Goal: Task Accomplishment & Management: Complete application form

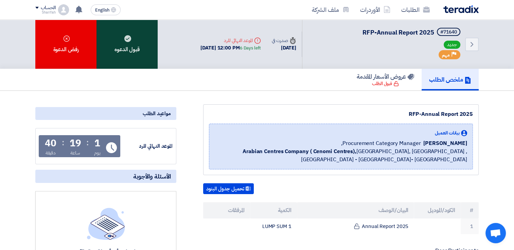
click at [141, 40] on div "قبول الدعوه" at bounding box center [126, 44] width 61 height 49
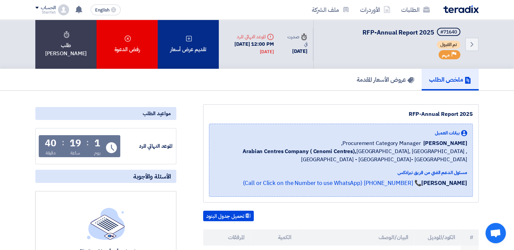
click at [186, 49] on div "تقديم عرض أسعار" at bounding box center [187, 44] width 61 height 49
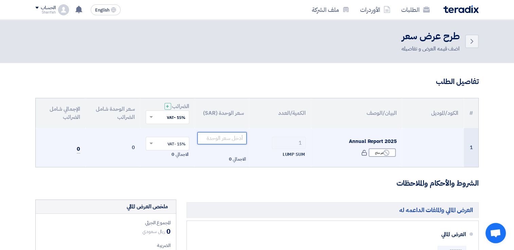
click at [220, 142] on input "number" at bounding box center [221, 138] width 49 height 12
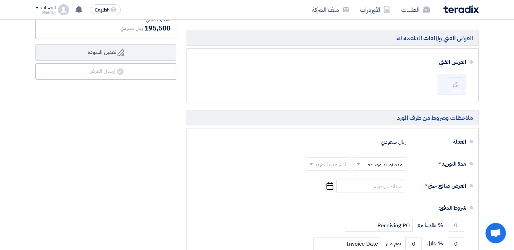
scroll to position [256, 0]
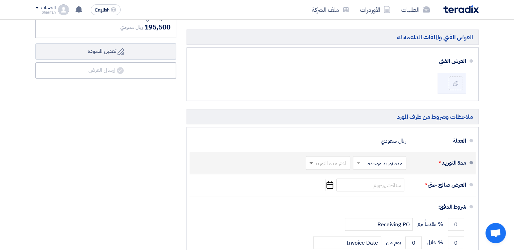
type input "170000"
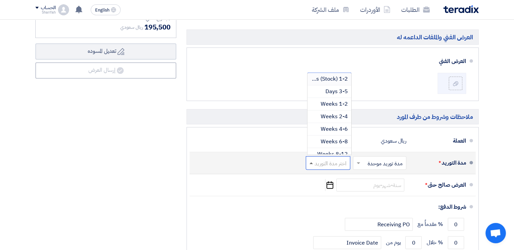
click at [310, 163] on span at bounding box center [310, 164] width 3 height 2
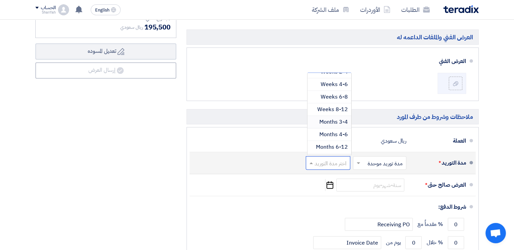
scroll to position [45, 0]
click at [322, 133] on span "4-6 Months" at bounding box center [333, 134] width 29 height 8
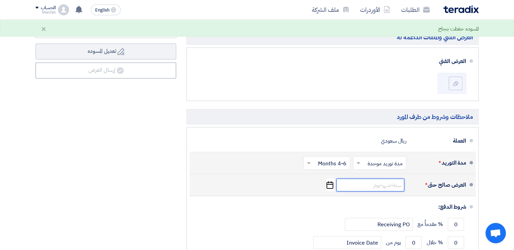
click at [371, 182] on input at bounding box center [370, 185] width 68 height 13
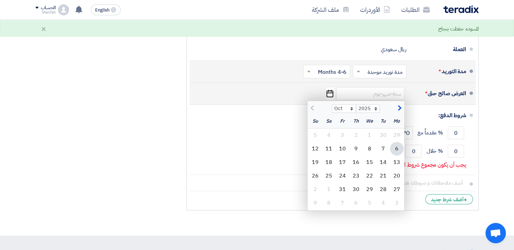
scroll to position [348, 0]
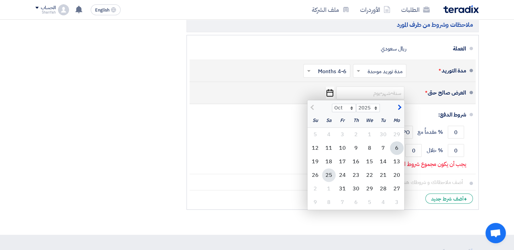
click at [329, 170] on div "25" at bounding box center [329, 176] width 14 height 14
type input "[DATE]"
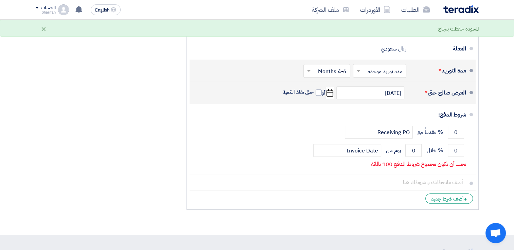
click at [332, 94] on icon "Pick a date" at bounding box center [329, 93] width 9 height 12
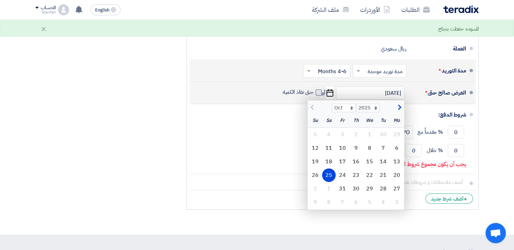
click at [319, 90] on span at bounding box center [318, 93] width 6 height 6
click at [314, 89] on input "حتى نفاذ الكمية" at bounding box center [297, 95] width 33 height 13
click at [319, 90] on span at bounding box center [318, 93] width 6 height 6
click at [314, 89] on input "حتى نفاذ الكمية" at bounding box center [297, 95] width 33 height 13
click at [318, 90] on span at bounding box center [318, 93] width 6 height 6
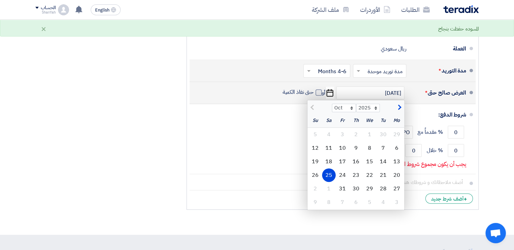
click at [314, 90] on input "حتى نفاذ الكمية" at bounding box center [297, 95] width 33 height 13
checkbox input "true"
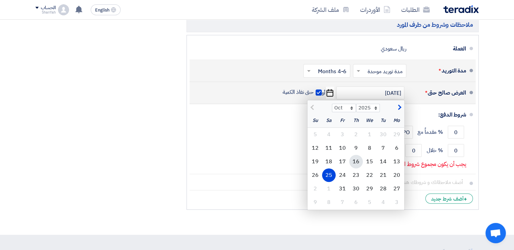
click at [353, 161] on div "16" at bounding box center [356, 162] width 14 height 14
type input "[DATE]"
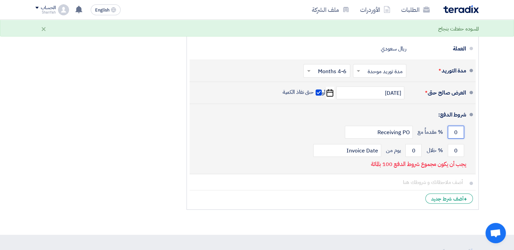
click at [455, 131] on input "0" at bounding box center [455, 132] width 16 height 13
type input "40"
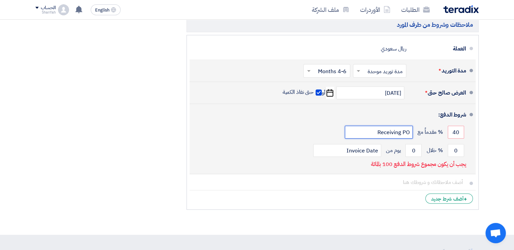
click at [385, 133] on input "Receiving PO" at bounding box center [378, 132] width 68 height 13
click at [458, 153] on input "0" at bounding box center [455, 150] width 16 height 13
click at [458, 151] on input "0" at bounding box center [455, 150] width 16 height 13
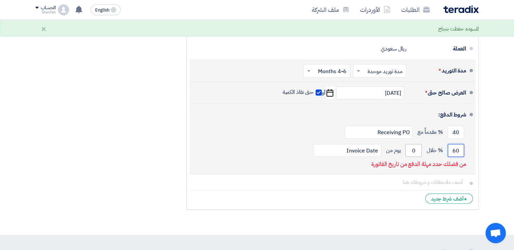
type input "60"
click at [410, 151] on input "0" at bounding box center [413, 150] width 16 height 13
click at [413, 150] on input "0" at bounding box center [413, 150] width 16 height 13
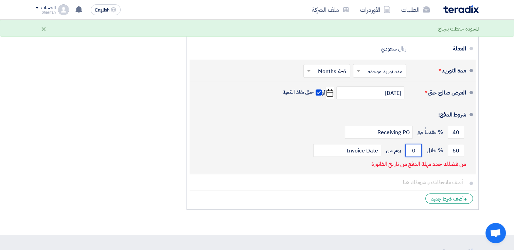
click at [413, 150] on input "0" at bounding box center [413, 150] width 16 height 13
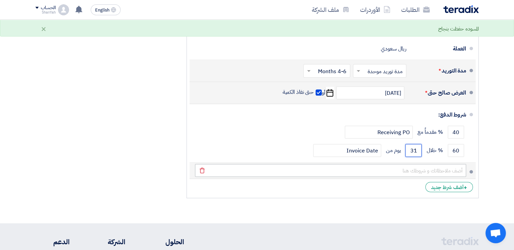
type input "31"
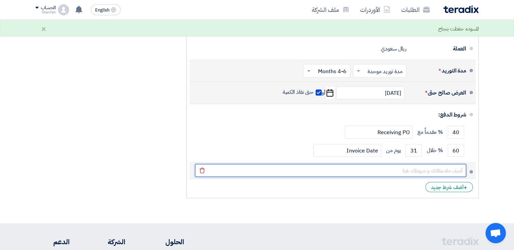
click at [436, 167] on input "text" at bounding box center [330, 170] width 271 height 13
type input "يتم تسليم المسودة [DEMOGRAPHIC_DATA] واعتمادها بحد اقصى [DATE]"
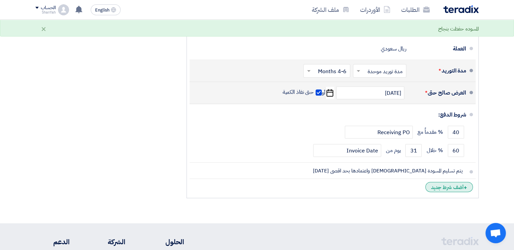
click at [444, 188] on div "+ أضف شرط جديد" at bounding box center [449, 187] width 48 height 10
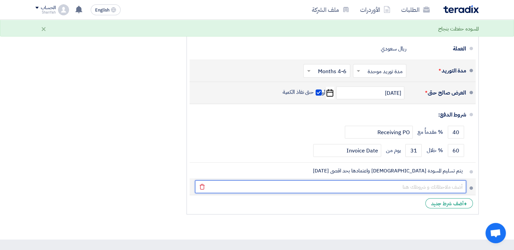
click at [444, 188] on input "text" at bounding box center [330, 187] width 271 height 13
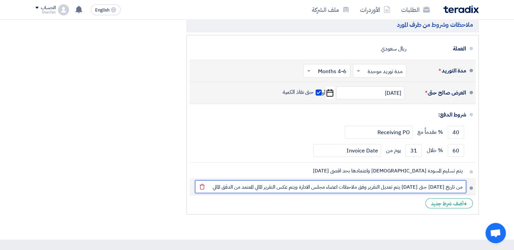
type input "من تاريخ [DATE] حتى [DATE] يتم تعديل التقرير وفق ملاحظات اعضاء مجلس الادارة ويت…"
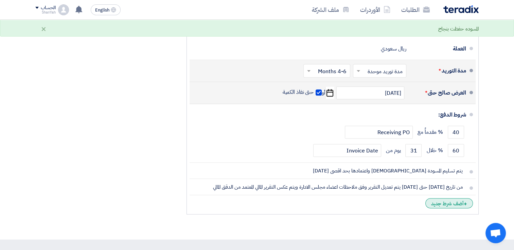
click at [440, 206] on div "+ أضف شرط جديد" at bounding box center [449, 204] width 48 height 10
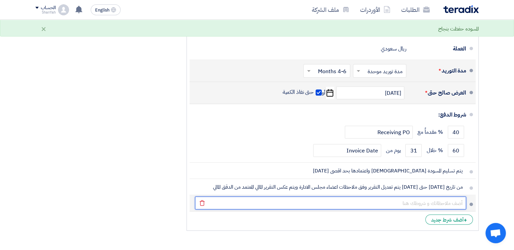
click at [440, 206] on input "text" at bounding box center [330, 203] width 271 height 13
type input "يوجد عدد مرات محددة للتعديل كما التالي: - نسخة الوورد (3 مرات عربي - 2 انجليزي)…"
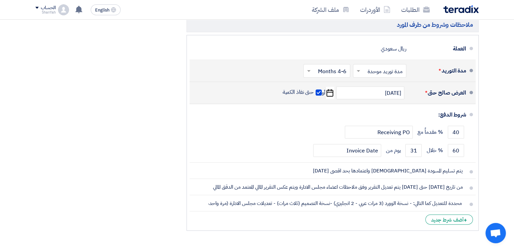
scroll to position [0, 0]
click at [437, 217] on div "+ أضف شرط جديد" at bounding box center [449, 220] width 48 height 10
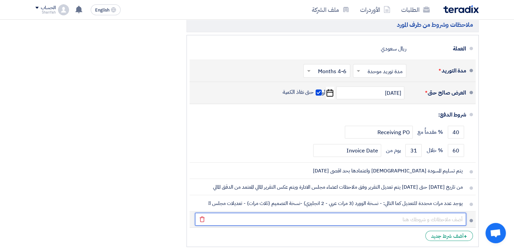
click at [437, 217] on input "text" at bounding box center [330, 219] width 271 height 13
type input "ت"
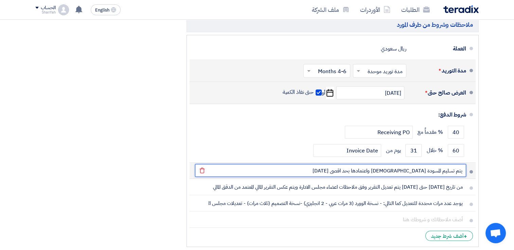
click at [342, 168] on input "يتم تسليم المسودة [DEMOGRAPHIC_DATA] واعتمادها بحد اقصى [DATE]" at bounding box center [330, 170] width 271 height 13
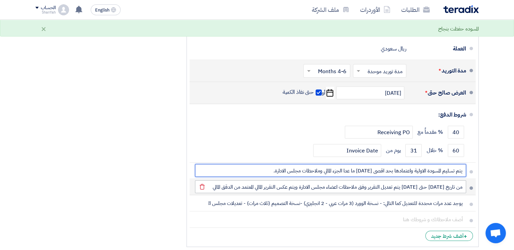
type input "يتم تسليم المسودة الاولية واعتمادها بحد اقصى [DATE] ما عدا الجزء المالي وملاحظا…"
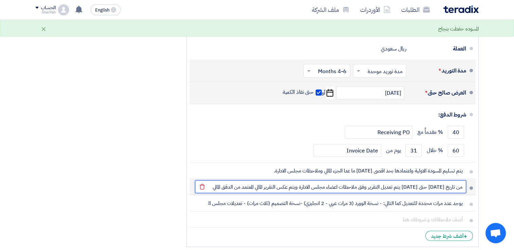
click at [239, 187] on input "من تاريخ [DATE] حتى [DATE] يتم تعديل التقرير وفق ملاحظات اعضاء مجلس الادارة ويت…" at bounding box center [330, 187] width 271 height 13
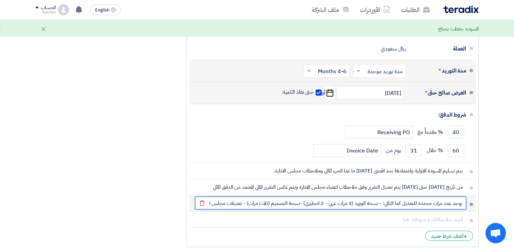
click at [247, 203] on input "يوجد عدد مرات محددة للتعديل كما التالي: - نسخة الوورد (3 مرات عربي - 2 انجليزي)…" at bounding box center [330, 203] width 271 height 13
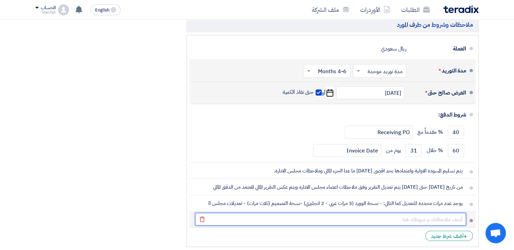
click at [260, 215] on input "text" at bounding box center [330, 219] width 271 height 13
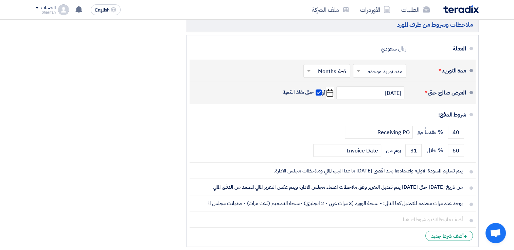
click at [162, 141] on div "ملخص العرض المالي المجموع الجزئي ريال سعودي 170,000 الضريبة" at bounding box center [105, 51] width 151 height 399
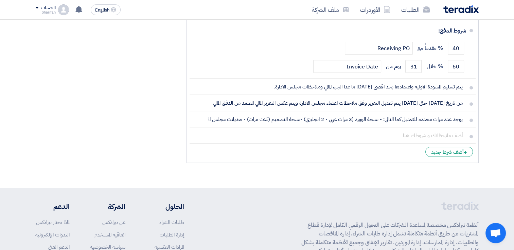
scroll to position [434, 0]
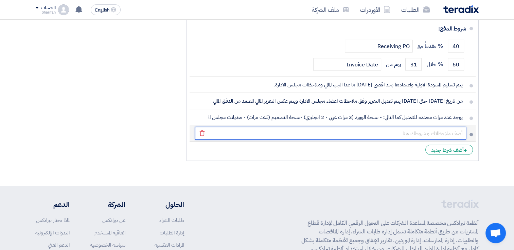
click at [345, 135] on input "text" at bounding box center [330, 133] width 271 height 13
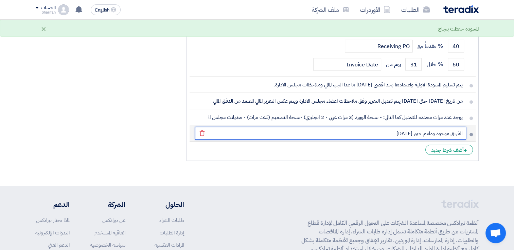
type input "الفريق موجود وداعم حتى [DATE]"
type input "لا يوجد عدد محدد لعدد الصفحات او الاحرف."
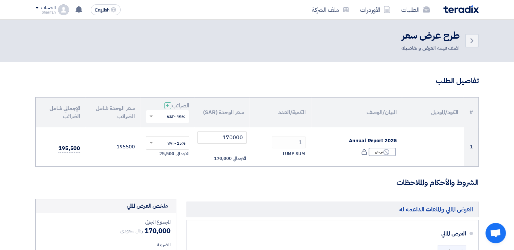
scroll to position [0, 0]
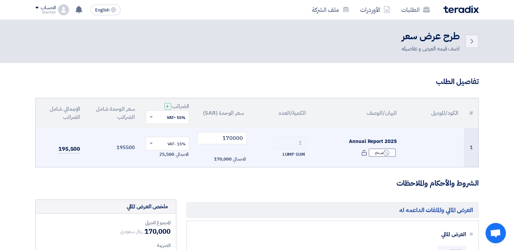
click at [367, 141] on span "Annual Report 2025" at bounding box center [373, 141] width 48 height 7
click at [379, 155] on div "Reject غير متاح" at bounding box center [381, 153] width 27 height 8
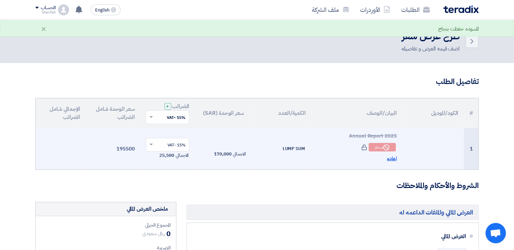
click at [390, 158] on span "اعاده" at bounding box center [392, 159] width 10 height 8
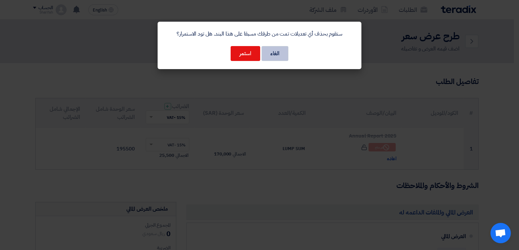
click at [270, 55] on button "الغاء" at bounding box center [274, 53] width 27 height 15
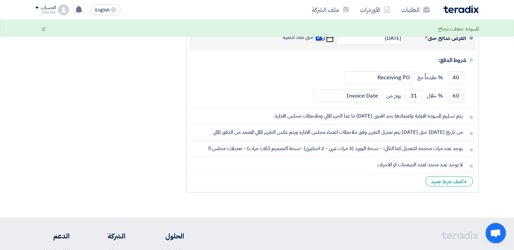
scroll to position [407, 0]
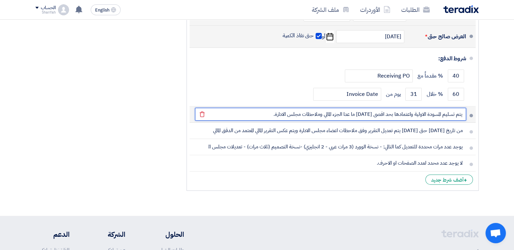
click at [386, 116] on input "يتم تسليم المسودة الاولية واعتمادها بحد اقصى [DATE] ما عدا الجزء المالي وملاحظا…" at bounding box center [330, 114] width 271 height 13
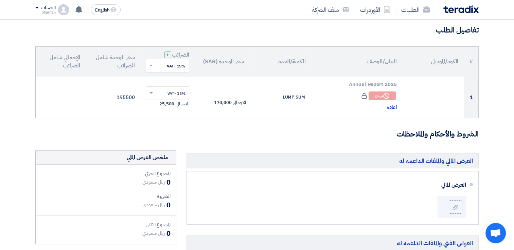
scroll to position [0, 0]
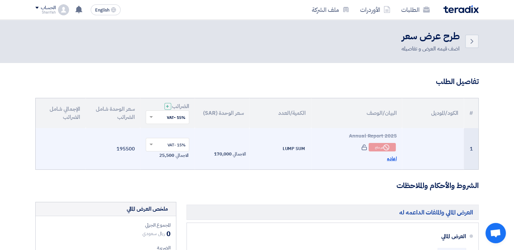
click at [393, 160] on span "اعاده" at bounding box center [392, 159] width 10 height 8
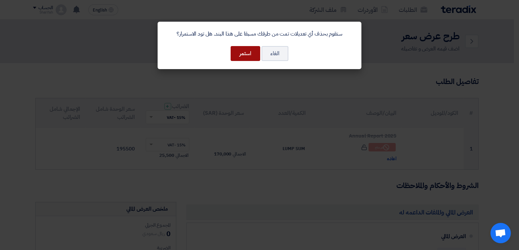
click at [244, 50] on button "استمر" at bounding box center [245, 53] width 30 height 15
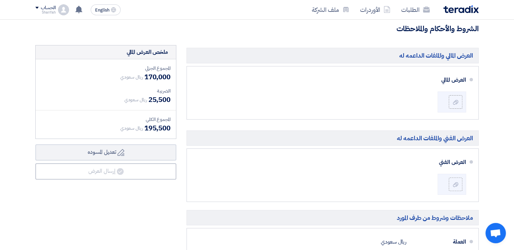
scroll to position [146, 0]
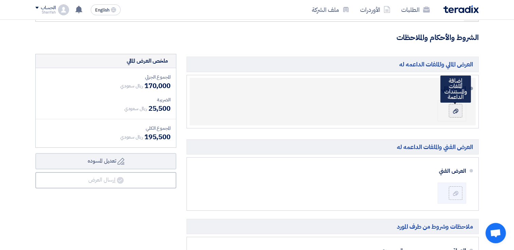
click at [456, 111] on use at bounding box center [454, 111] width 5 height 5
click at [0, 0] on input "file" at bounding box center [0, 0] width 0 height 0
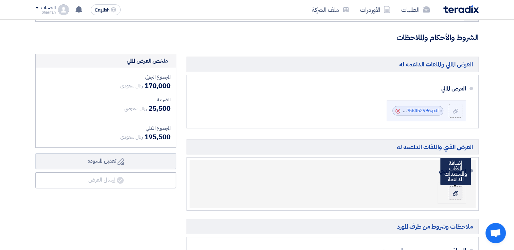
click at [455, 193] on icon at bounding box center [454, 193] width 5 height 5
click at [0, 0] on input "file" at bounding box center [0, 0] width 0 height 0
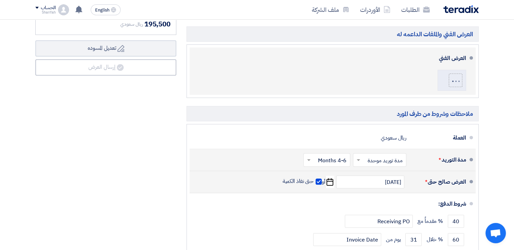
scroll to position [260, 0]
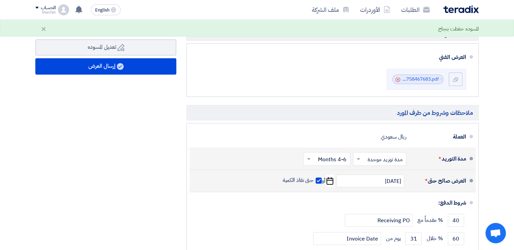
click at [329, 180] on icon "Pick a date" at bounding box center [329, 181] width 9 height 12
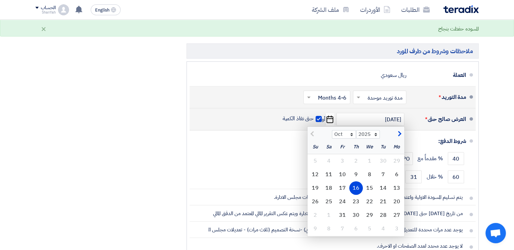
scroll to position [322, 0]
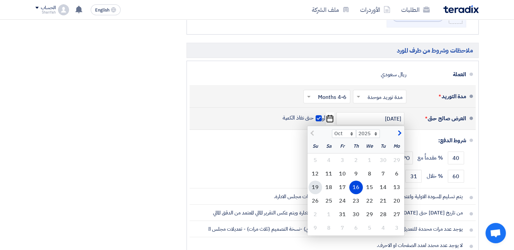
click at [318, 185] on div "19" at bounding box center [315, 188] width 14 height 14
type input "[DATE]"
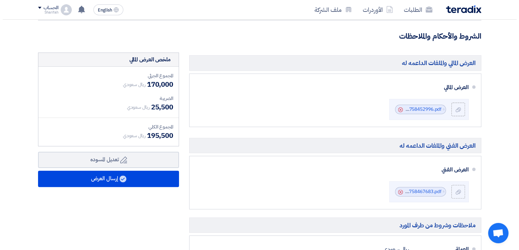
scroll to position [161, 0]
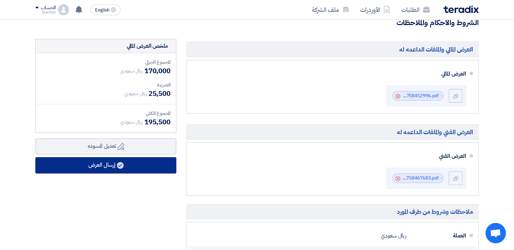
click at [116, 165] on button "إرسال العرض" at bounding box center [105, 165] width 141 height 16
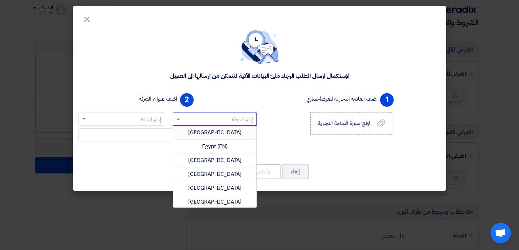
click at [193, 119] on input "text" at bounding box center [218, 119] width 71 height 11
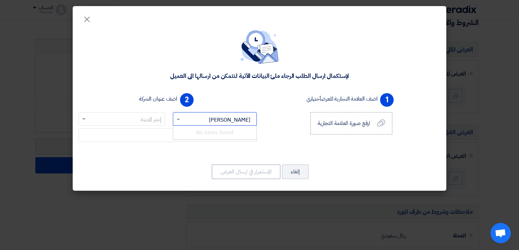
type input "س"
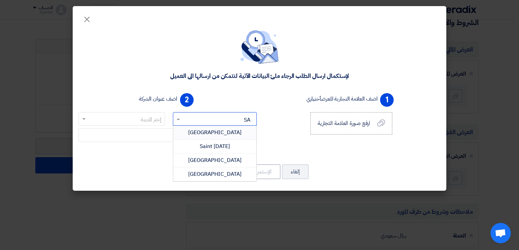
type input "SAU"
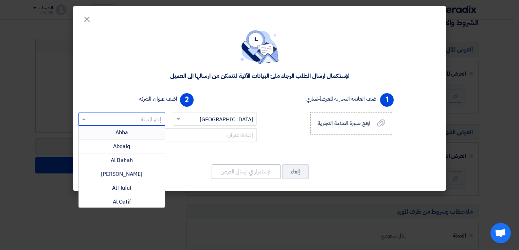
click at [144, 119] on input "text" at bounding box center [125, 119] width 73 height 11
type input "RI"
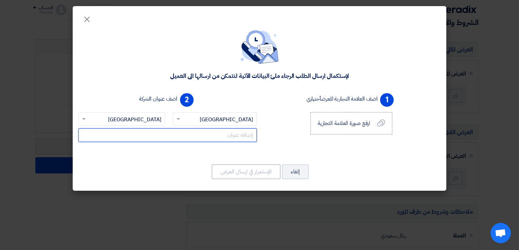
click at [224, 138] on input "text" at bounding box center [167, 136] width 178 height 14
paste input "A1, [GEOGRAPHIC_DATA], [GEOGRAPHIC_DATA], [GEOGRAPHIC_DATA] [DOMAIN_NAME]"
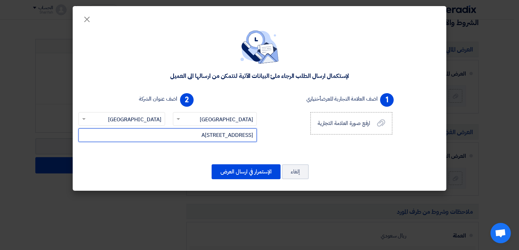
type input "A[STREET_ADDRESS]"
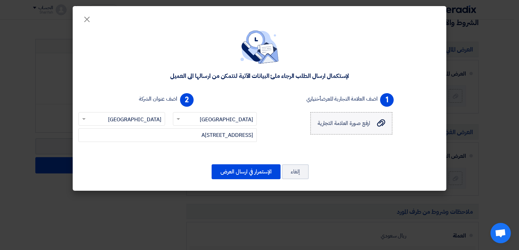
click at [374, 127] on div "ارفع صورة العلامة التجارية ارفع صورة العلامة التجارية" at bounding box center [351, 123] width 68 height 8
click at [0, 0] on input "ارفع صورة العلامة التجارية ارفع صورة العلامة التجارية" at bounding box center [0, 0] width 0 height 0
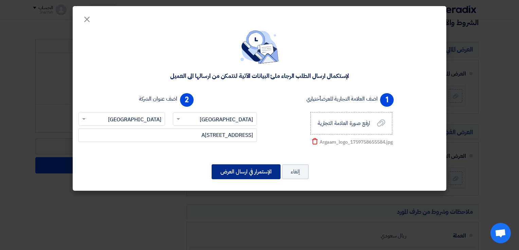
click at [224, 174] on button "الإستمرار في ارسال العرض" at bounding box center [245, 172] width 69 height 15
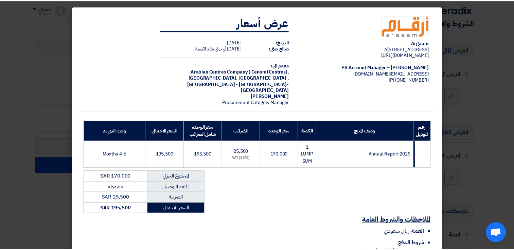
scroll to position [211, 0]
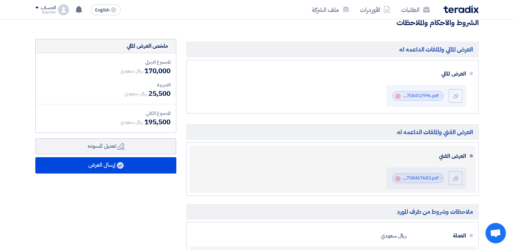
scroll to position [373, 0]
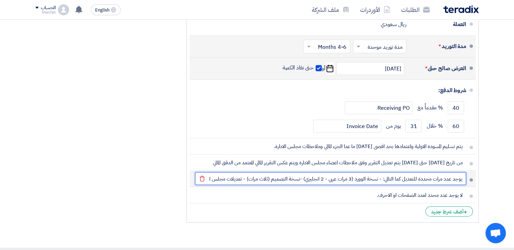
click at [223, 176] on input "يوجد عدد مرات محددة للتعديل كما التالي: - نسخة الوورد (3 مرات عربي - 2 انجليزي)…" at bounding box center [330, 178] width 271 height 13
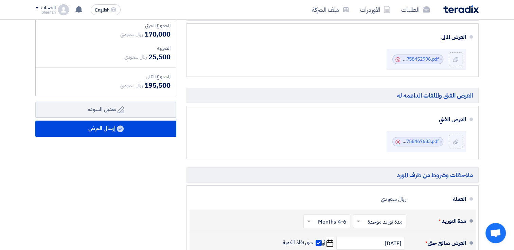
scroll to position [192, 0]
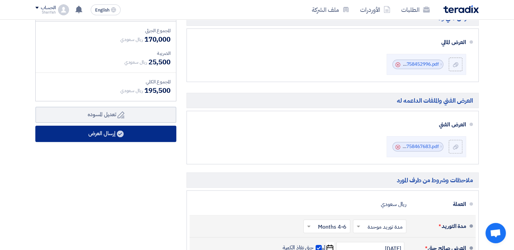
type input "يوجد عدد مرات محددة للتعديل كما التالي: - نسخة الوورد (3 مرات عربي - 2 انجليزي)…"
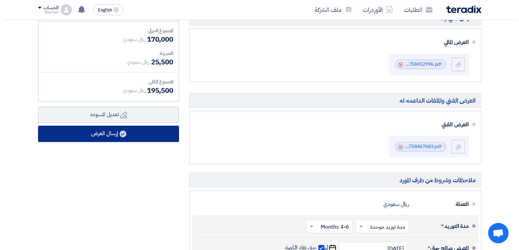
scroll to position [0, 0]
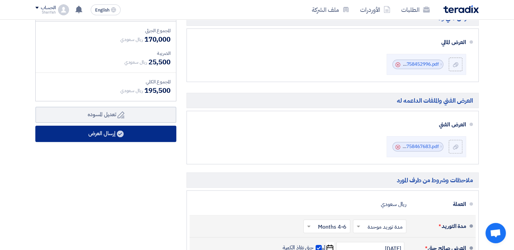
click at [132, 139] on button "إرسال العرض" at bounding box center [105, 134] width 141 height 16
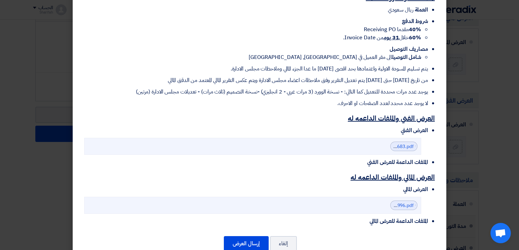
scroll to position [227, 0]
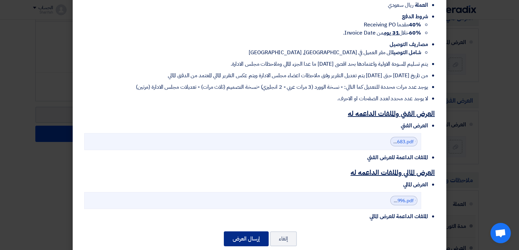
click at [247, 232] on button "إرسال العرض" at bounding box center [246, 239] width 45 height 15
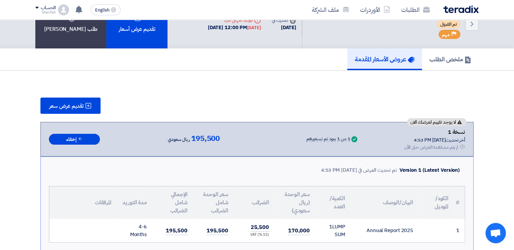
scroll to position [19, 0]
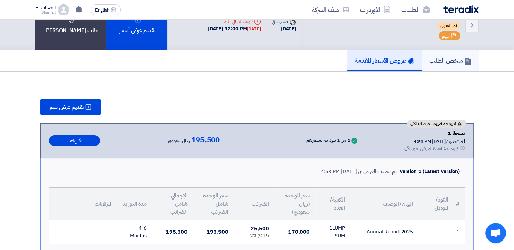
click at [447, 60] on h5 "ملخص الطلب" at bounding box center [450, 61] width 42 height 8
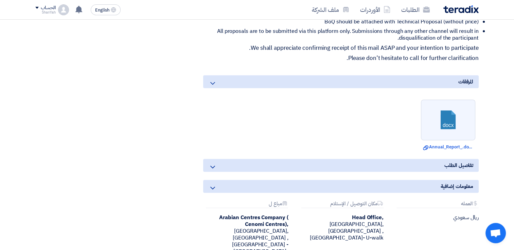
scroll to position [342, 0]
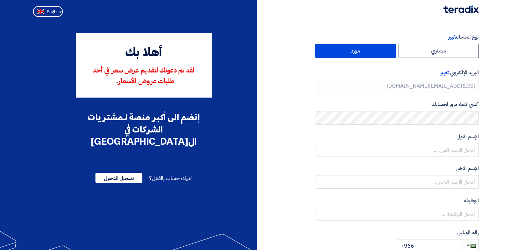
type input "[PHONE_NUMBER]"
